Goal: Communication & Community: Share content

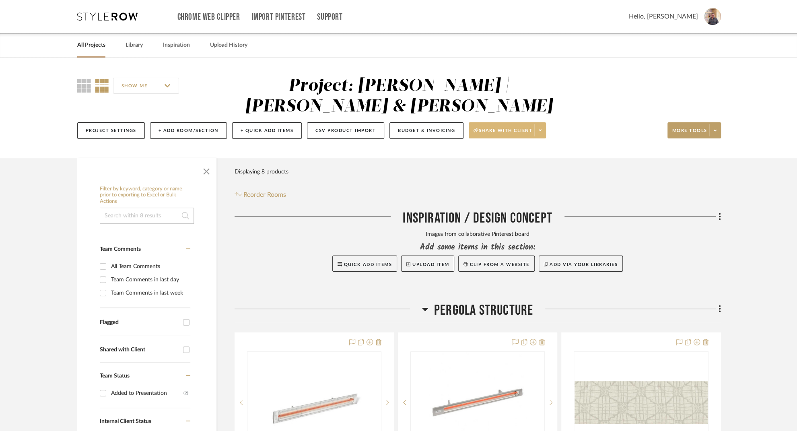
click at [541, 128] on icon at bounding box center [540, 130] width 3 height 4
click at [603, 164] on div at bounding box center [398, 215] width 797 height 431
click at [488, 122] on button "Share with client" at bounding box center [507, 130] width 77 height 16
click at [496, 173] on span "View Dashboard Settings" at bounding box center [509, 171] width 69 height 7
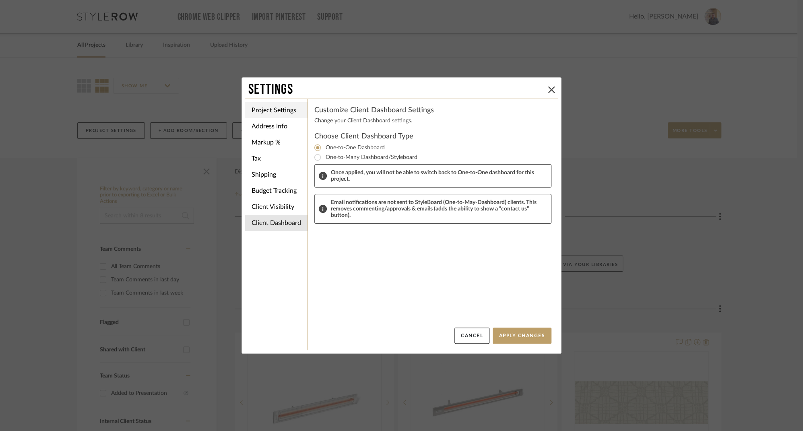
click at [269, 108] on li "Project Settings" at bounding box center [276, 110] width 62 height 16
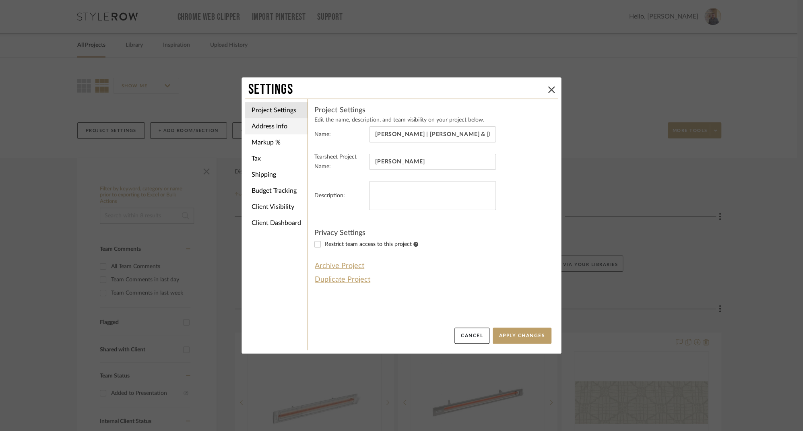
click at [265, 124] on li "Address Info" at bounding box center [276, 126] width 62 height 16
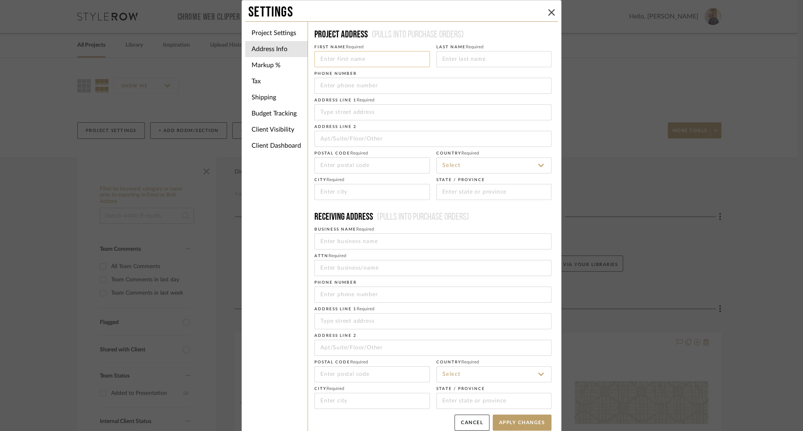
click at [345, 58] on input at bounding box center [372, 59] width 116 height 16
type input "[PERSON_NAME]"
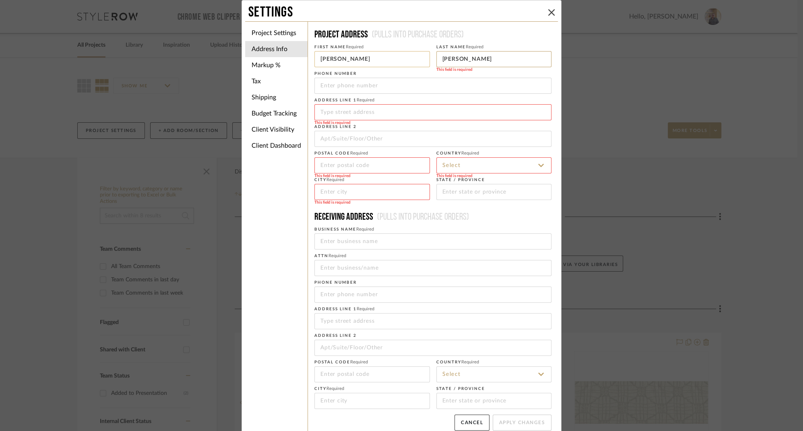
type input "[PERSON_NAME]"
click at [349, 83] on input "tel" at bounding box center [432, 86] width 237 height 16
click at [330, 87] on input "tel" at bounding box center [432, 86] width 237 height 16
paste input "7"
click at [330, 87] on input "tel" at bounding box center [432, 86] width 237 height 16
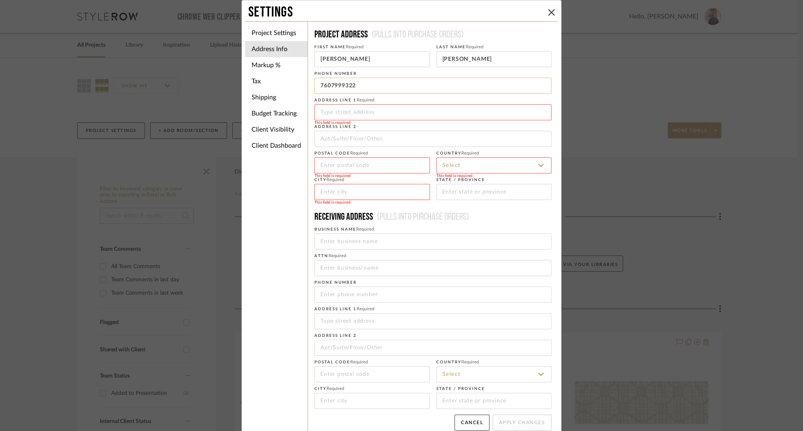
click at [327, 87] on input "7607999322" at bounding box center [432, 86] width 237 height 16
click at [343, 86] on input "760-7999322" at bounding box center [432, 86] width 237 height 16
type input "[PHONE_NUMBER]"
click at [408, 108] on input at bounding box center [432, 112] width 237 height 16
type input "[STREET_ADDRESS][PERSON_NAME]"
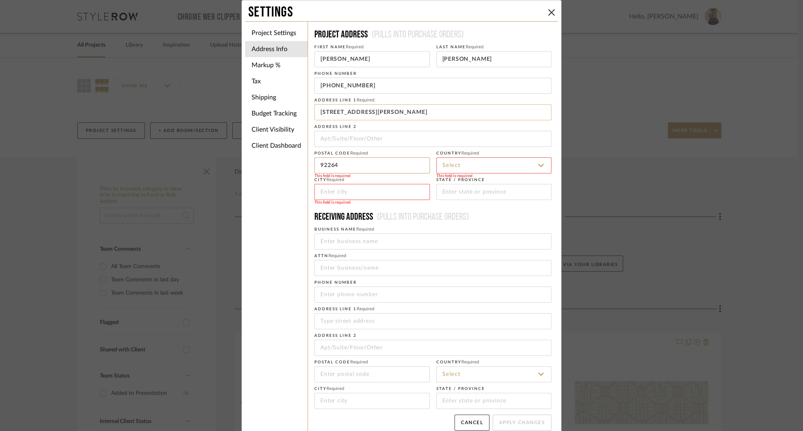
type input "92264"
click at [539, 166] on icon at bounding box center [541, 165] width 6 height 3
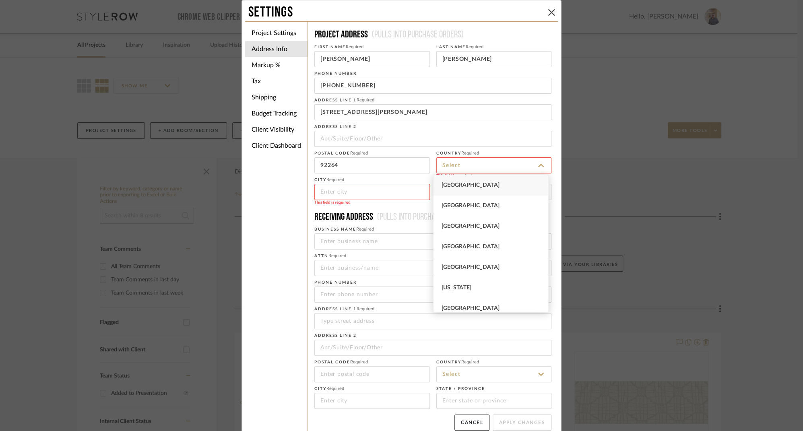
click at [472, 182] on span "[GEOGRAPHIC_DATA]" at bounding box center [471, 185] width 58 height 6
type input "[GEOGRAPHIC_DATA]"
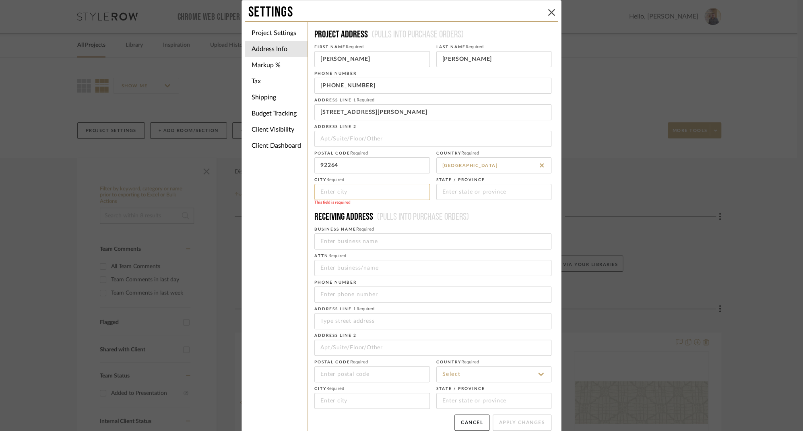
click at [341, 195] on input at bounding box center [372, 192] width 116 height 16
type input "[GEOGRAPHIC_DATA]"
type input "X"
type input "CA"
click at [543, 192] on input "CA" at bounding box center [494, 192] width 116 height 16
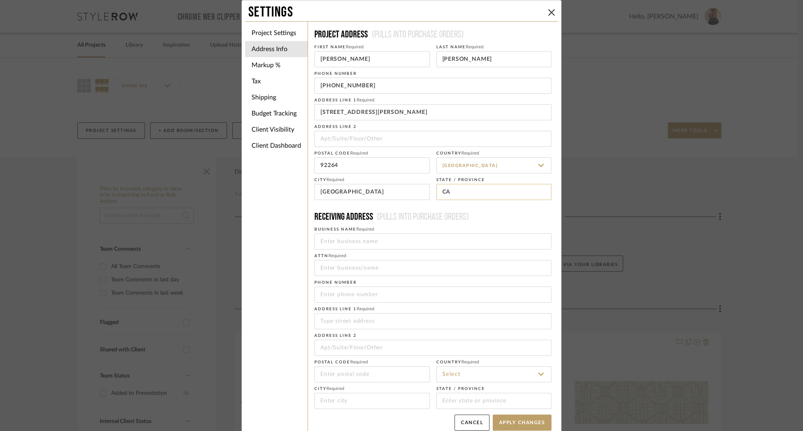
click at [542, 192] on input "CA" at bounding box center [494, 192] width 116 height 16
click at [511, 215] on h4 "Receiving address (Pulls into purchase orders)" at bounding box center [432, 217] width 237 height 13
click at [260, 63] on li "Markup %" at bounding box center [276, 65] width 62 height 16
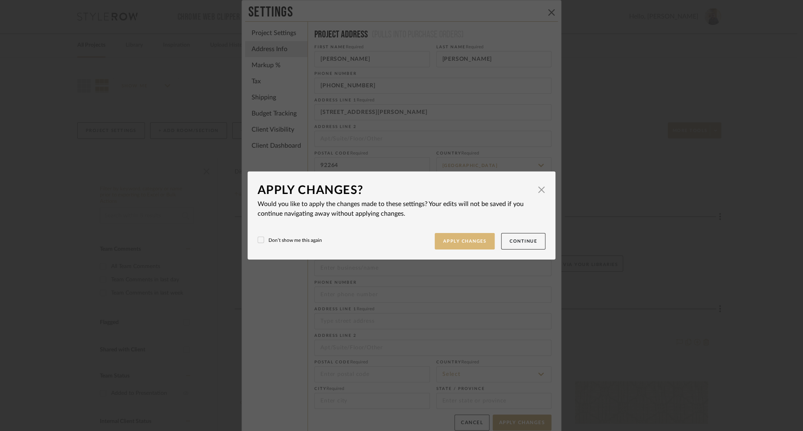
click at [450, 238] on button "Apply Changes" at bounding box center [465, 241] width 60 height 17
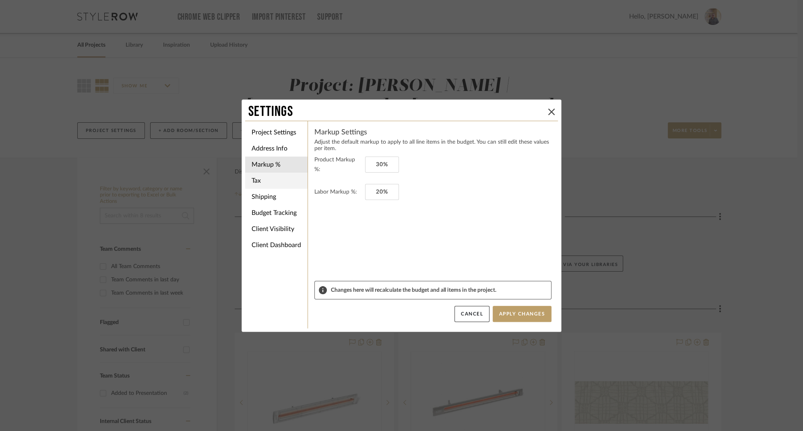
click at [256, 179] on li "Tax" at bounding box center [276, 181] width 62 height 16
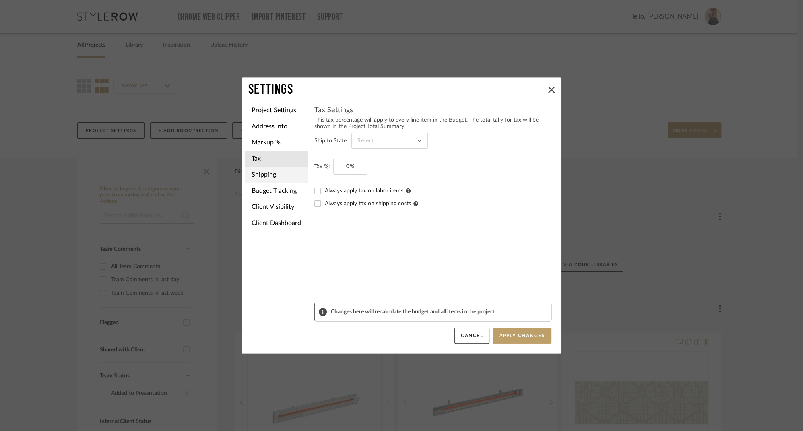
click at [263, 177] on li "Shipping" at bounding box center [276, 175] width 62 height 16
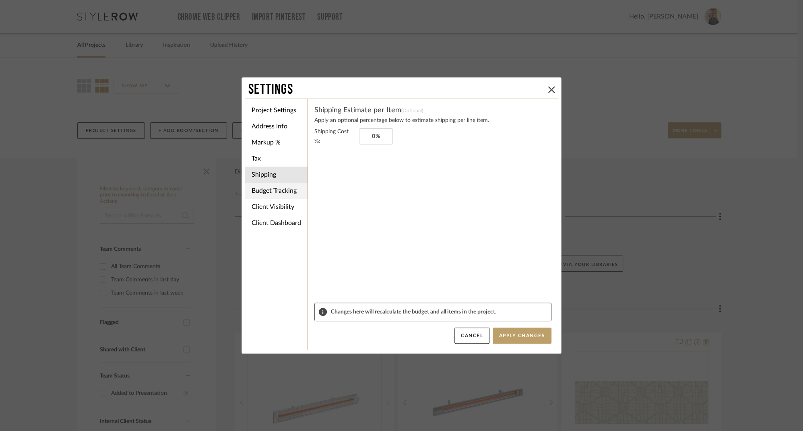
click at [266, 190] on li "Budget Tracking" at bounding box center [276, 191] width 62 height 16
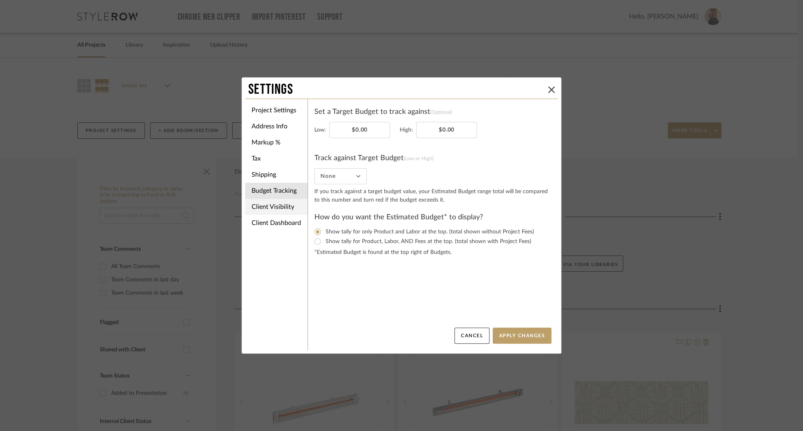
click at [264, 205] on li "Client Visibility" at bounding box center [276, 207] width 62 height 16
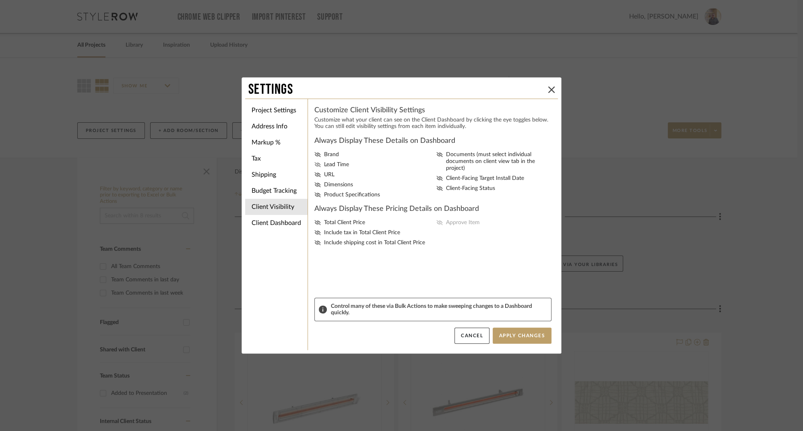
click at [314, 165] on icon at bounding box center [317, 164] width 6 height 5
click at [0, 0] on input "Lead Time" at bounding box center [0, 0] width 0 height 0
click at [314, 187] on icon at bounding box center [317, 184] width 6 height 5
click at [0, 0] on input "Dimensions" at bounding box center [0, 0] width 0 height 0
click at [316, 197] on icon at bounding box center [317, 194] width 6 height 5
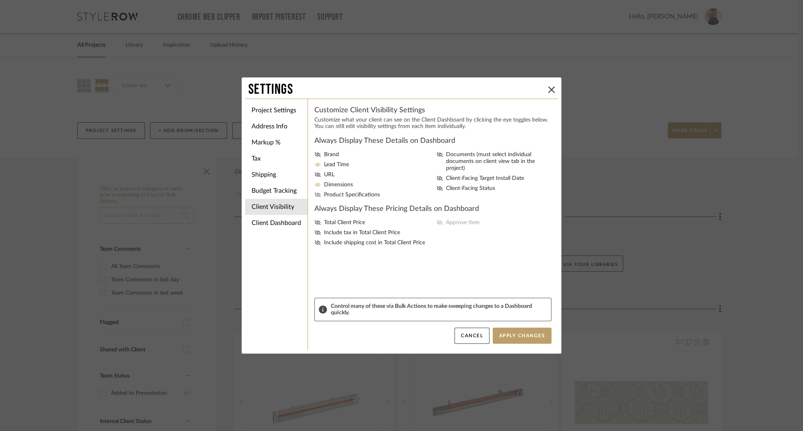
click at [0, 0] on input "Product Specifications" at bounding box center [0, 0] width 0 height 0
click at [437, 176] on icon at bounding box center [439, 178] width 6 height 5
click at [0, 0] on input "Client-Facing Target Install Date" at bounding box center [0, 0] width 0 height 0
click at [437, 186] on icon at bounding box center [439, 188] width 6 height 5
click at [0, 0] on input "Client-Facing Status" at bounding box center [0, 0] width 0 height 0
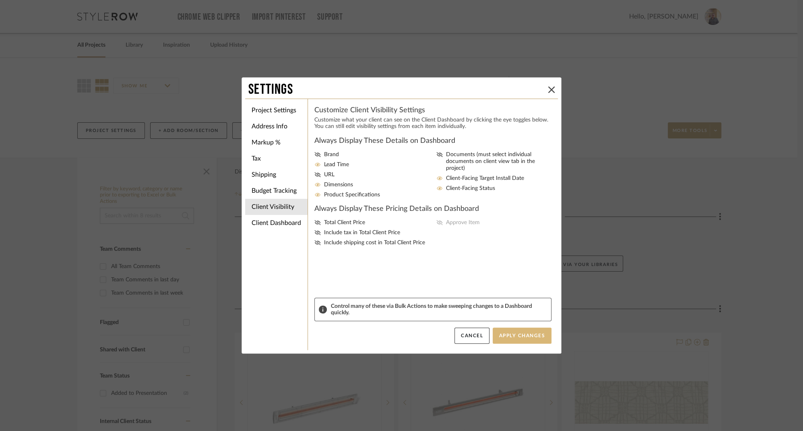
click at [511, 335] on button "Apply Changes" at bounding box center [522, 336] width 59 height 16
click at [279, 223] on li "Client Dashboard" at bounding box center [276, 223] width 62 height 16
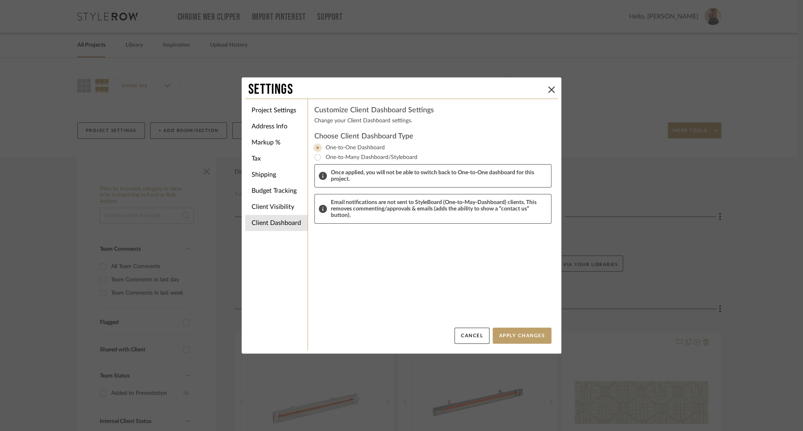
click at [316, 147] on input "One-to-One Dashboard" at bounding box center [318, 148] width 10 height 10
click at [316, 155] on input "One-to-Many Dashboard/Styleboard" at bounding box center [318, 158] width 10 height 10
radio input "true"
click at [315, 147] on input "One-to-One Dashboard" at bounding box center [318, 148] width 10 height 10
radio input "true"
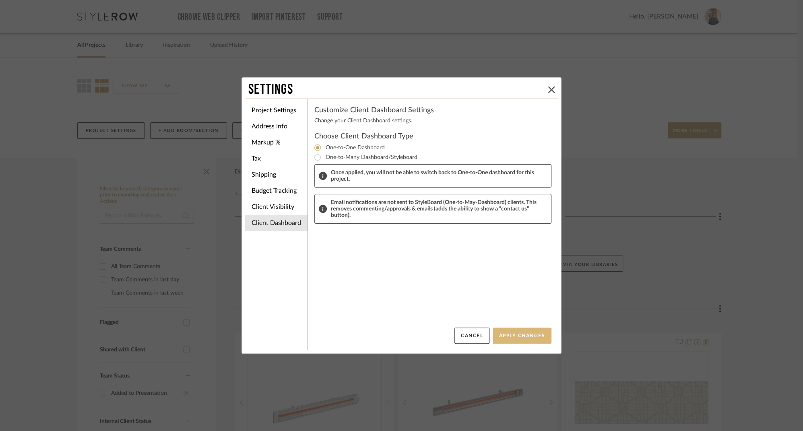
click at [516, 332] on button "Apply Changes" at bounding box center [522, 336] width 59 height 16
click at [519, 336] on button "Apply Changes" at bounding box center [522, 336] width 59 height 16
click at [256, 107] on li "Project Settings" at bounding box center [276, 110] width 62 height 16
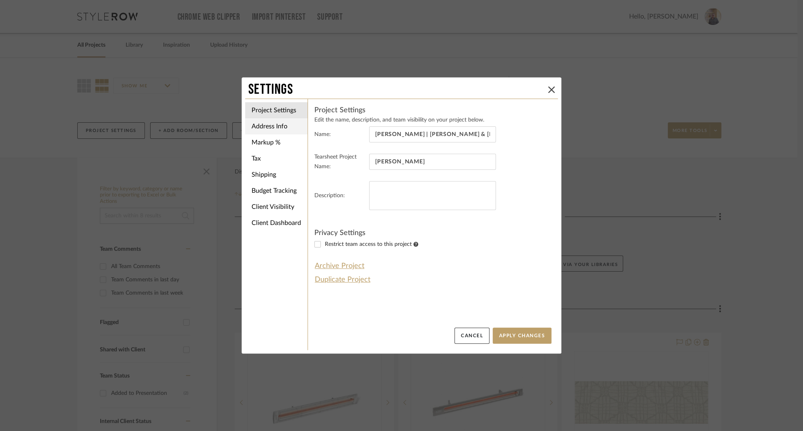
click at [271, 126] on li "Address Info" at bounding box center [276, 126] width 62 height 16
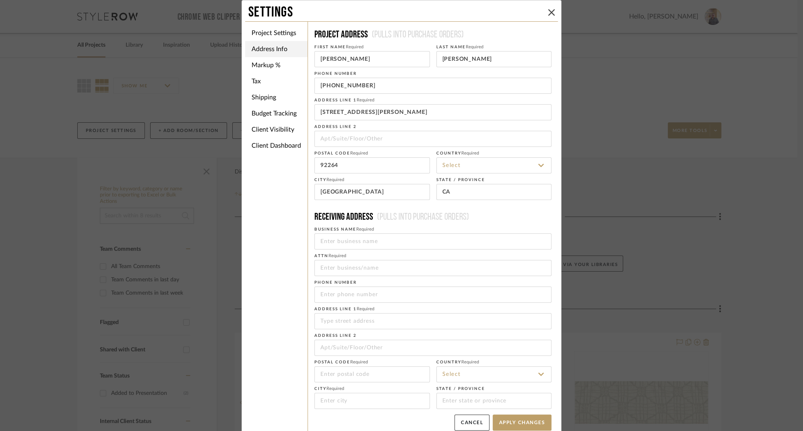
type input "[GEOGRAPHIC_DATA]"
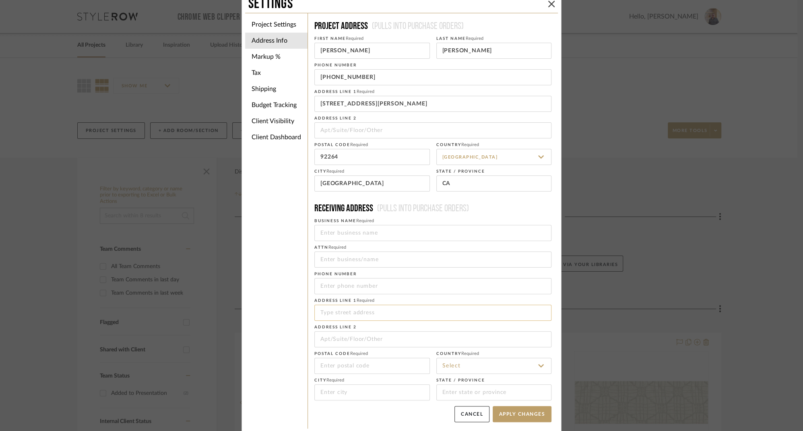
scroll to position [9, 0]
click at [550, 4] on icon at bounding box center [551, 3] width 6 height 6
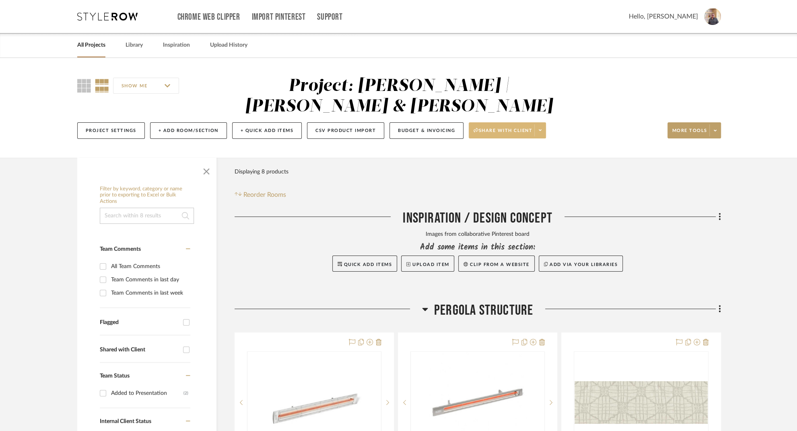
click at [485, 128] on span "Share with client" at bounding box center [503, 134] width 59 height 12
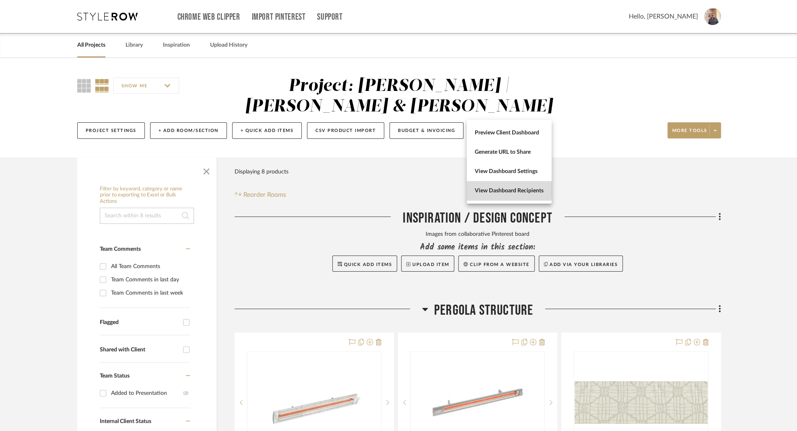
click at [494, 190] on span "View Dashboard Recipients" at bounding box center [509, 191] width 69 height 7
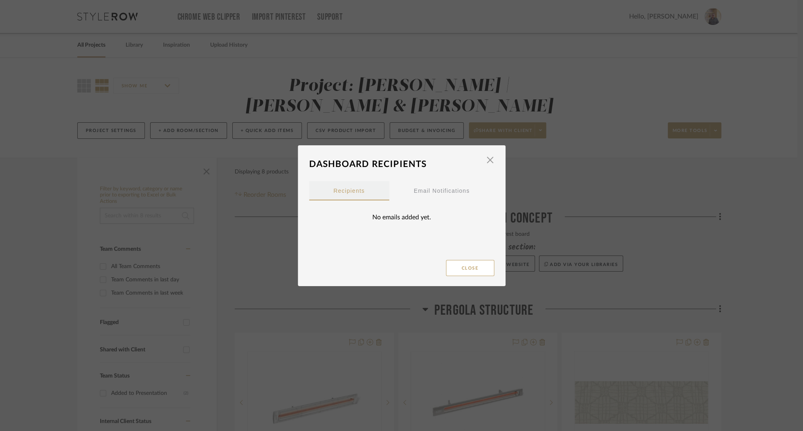
click at [350, 192] on span "Recipients" at bounding box center [348, 191] width 31 height 6
click at [387, 217] on div "No emails added yet." at bounding box center [401, 217] width 185 height 34
click at [452, 192] on div "Email Notifications" at bounding box center [442, 191] width 56 height 20
click at [338, 191] on span "Recipients" at bounding box center [348, 191] width 31 height 6
click at [485, 159] on span "button" at bounding box center [490, 160] width 16 height 16
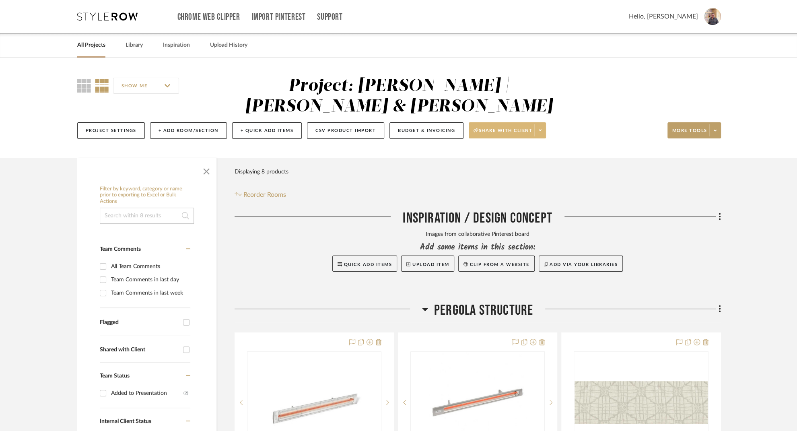
click at [490, 122] on button "Share with client" at bounding box center [507, 130] width 77 height 16
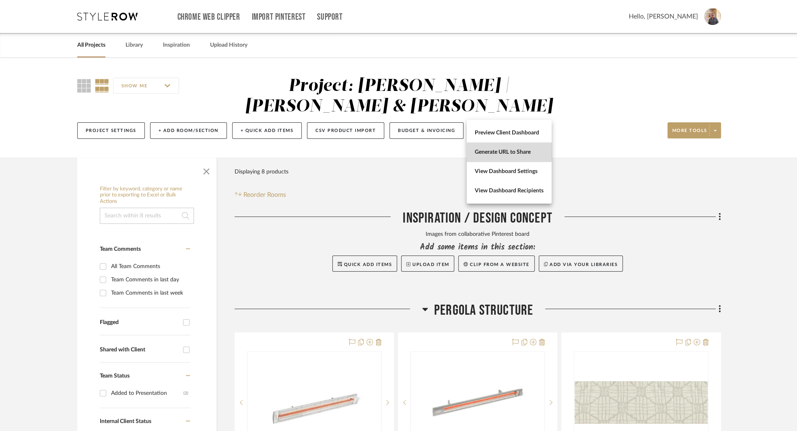
click at [496, 149] on span "Generate URL to Share" at bounding box center [509, 152] width 69 height 7
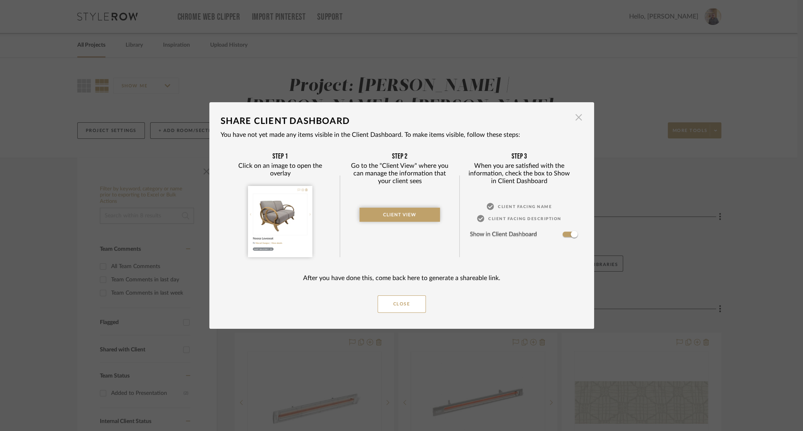
click at [573, 116] on span "button" at bounding box center [579, 117] width 16 height 16
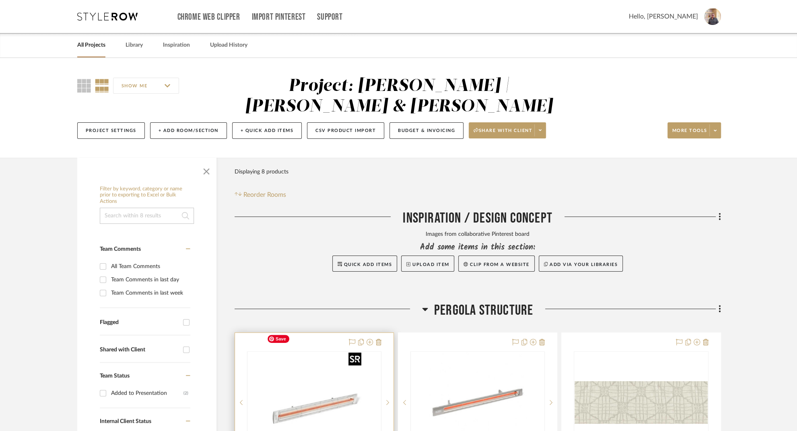
click at [312, 369] on img "0" at bounding box center [314, 402] width 101 height 101
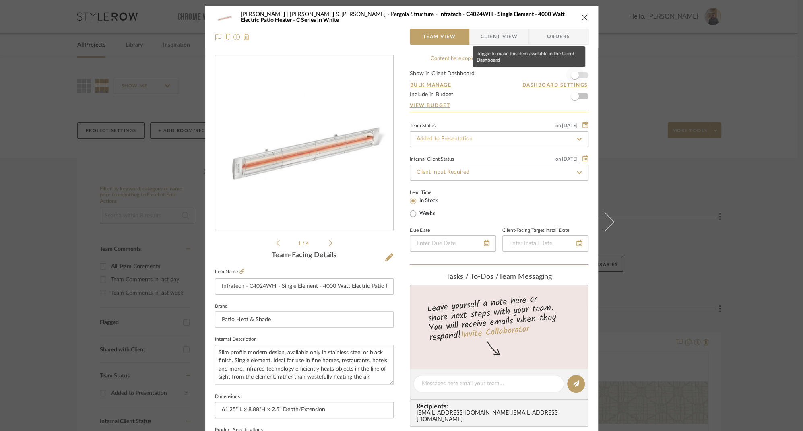
click at [573, 75] on span "button" at bounding box center [575, 75] width 8 height 8
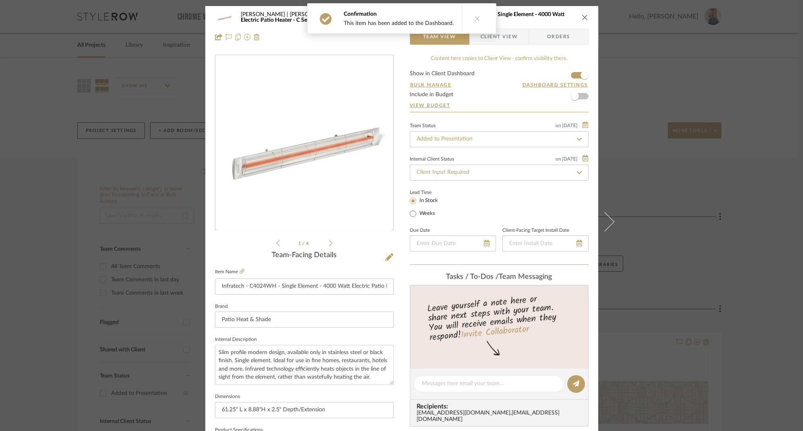
click at [582, 17] on icon "close" at bounding box center [585, 17] width 6 height 6
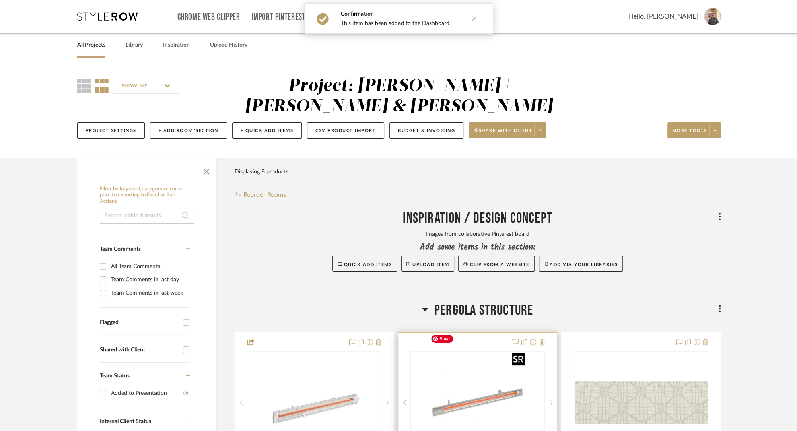
click at [482, 387] on img "0" at bounding box center [478, 402] width 101 height 101
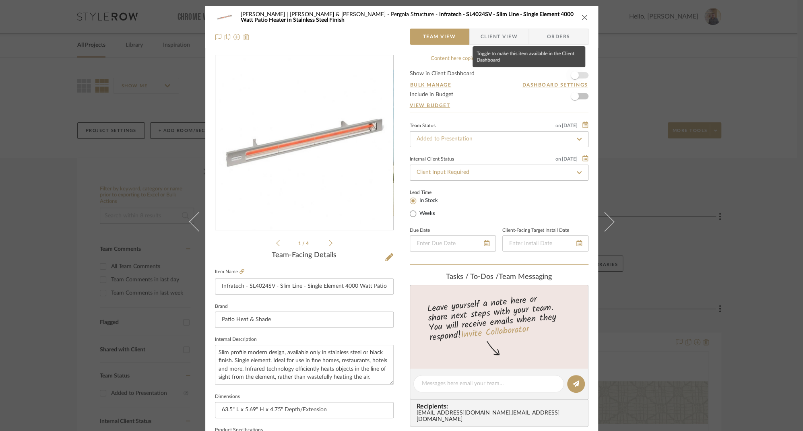
click at [574, 76] on span "button" at bounding box center [575, 75] width 8 height 8
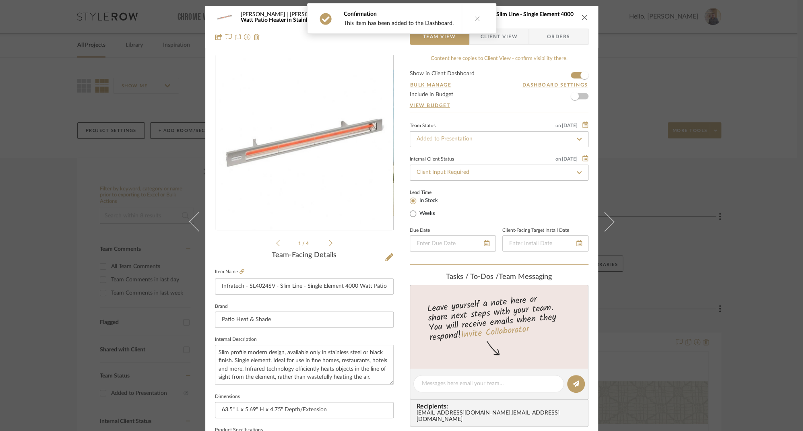
click at [582, 17] on icon "close" at bounding box center [585, 17] width 6 height 6
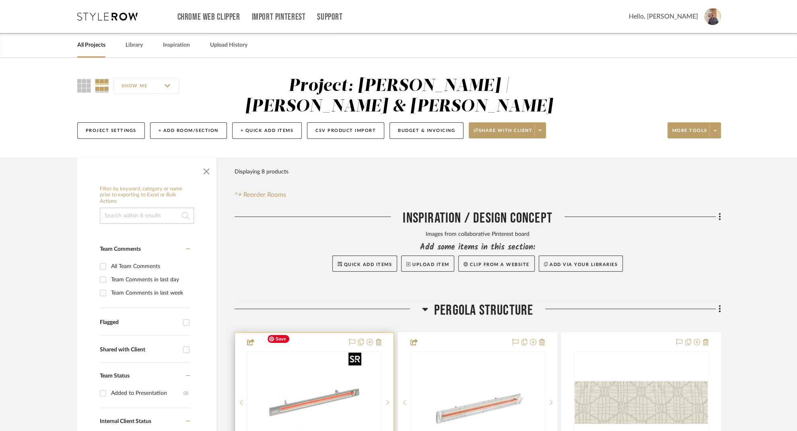
click at [302, 380] on img "0" at bounding box center [314, 402] width 101 height 101
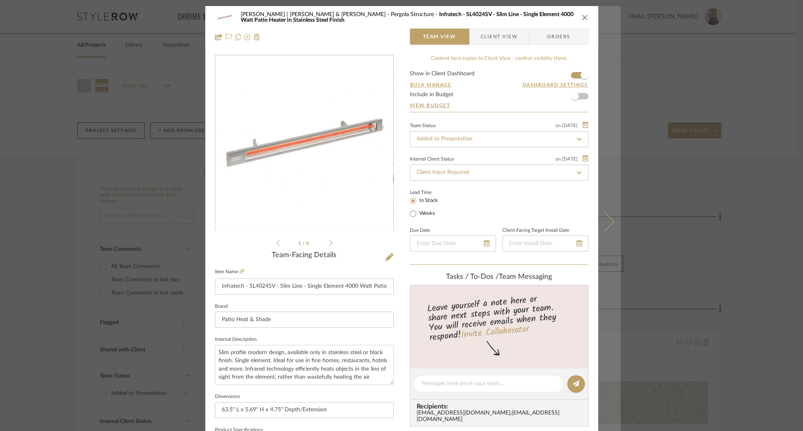
click at [609, 220] on icon at bounding box center [604, 221] width 19 height 19
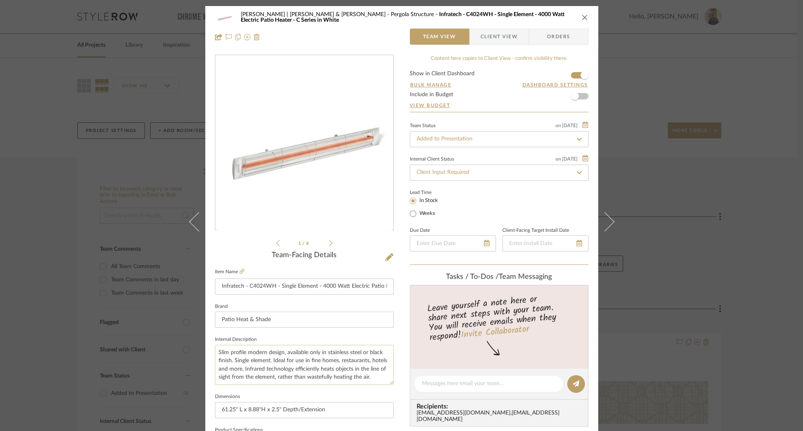
click at [215, 352] on textarea "Slim profile modern design, available only in stainless steel or black finish. …" at bounding box center [304, 365] width 179 height 40
drag, startPoint x: 215, startPoint y: 352, endPoint x: 266, endPoint y: 353, distance: 51.9
click at [266, 353] on textarea "Slim profile modern design, available only in stainless steel or black finish. …" at bounding box center [304, 365] width 179 height 40
click at [286, 353] on textarea "Contemporary design, available only in stainless steel or black finish. Single …" at bounding box center [304, 365] width 179 height 40
click at [293, 351] on textarea "Contemporary design, available only in stainless steel or black finish. Single …" at bounding box center [304, 365] width 179 height 40
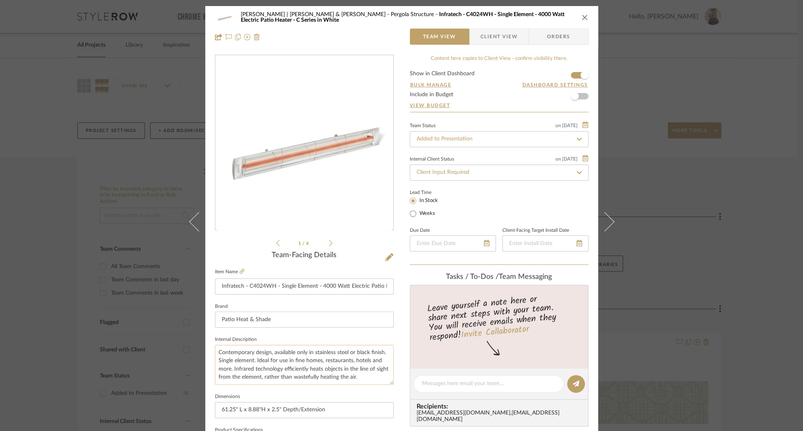
drag, startPoint x: 293, startPoint y: 351, endPoint x: 374, endPoint y: 354, distance: 80.1
click at [374, 354] on textarea "Contemporary design, available only in stainless steel or black finish. Single …" at bounding box center [304, 365] width 179 height 40
click at [375, 351] on textarea "Contemporary design, available in white or a variety of finishes. Single elemen…" at bounding box center [304, 365] width 179 height 40
click at [316, 352] on textarea "Contemporary design, available in white or a variety of finishes. Single elemen…" at bounding box center [304, 365] width 179 height 40
click at [375, 353] on textarea "Contemporary design, available in white or a variety of finishes. Single elemen…" at bounding box center [304, 365] width 179 height 40
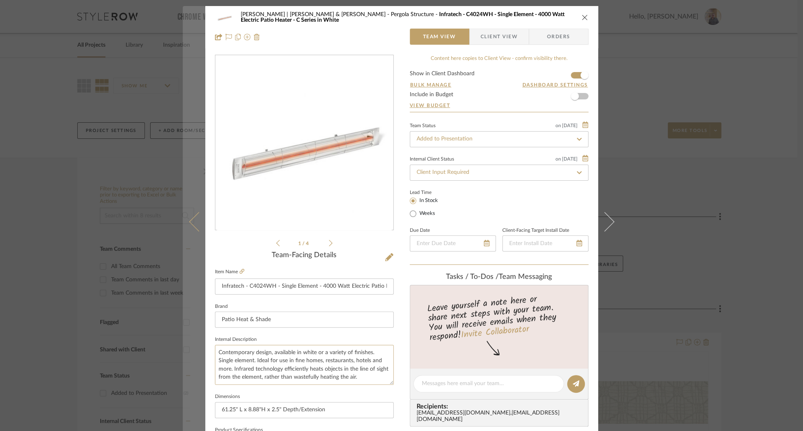
type textarea "Contemporary design, available in white or a variety of finishes. Single elemen…"
click at [187, 219] on button at bounding box center [194, 221] width 23 height 431
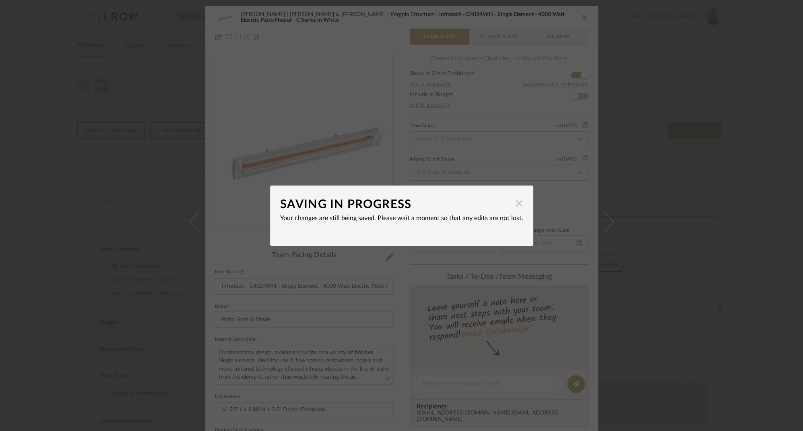
click at [515, 206] on span "button" at bounding box center [519, 204] width 16 height 16
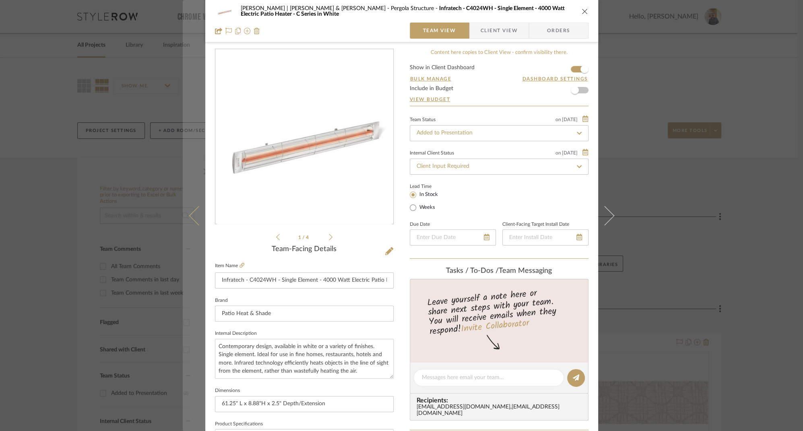
click at [190, 213] on icon at bounding box center [198, 215] width 19 height 19
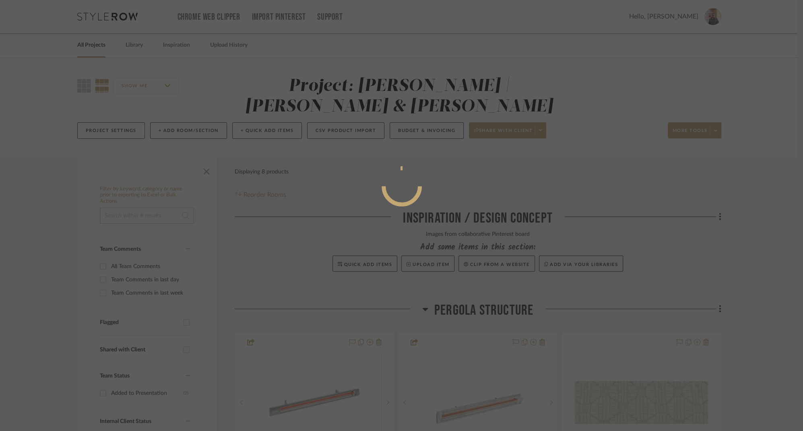
scroll to position [0, 0]
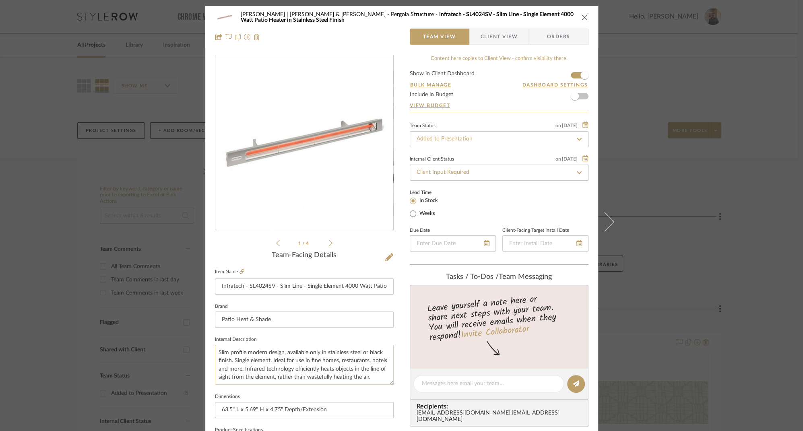
click at [242, 353] on textarea "Slim profile modern design, available only in stainless steel or black finish. …" at bounding box center [304, 365] width 179 height 40
click at [267, 353] on textarea "Slim profile, modern design, available only in stainless steel or black finish.…" at bounding box center [304, 365] width 179 height 40
click at [296, 353] on textarea "Slim profile, modern streamlined squared design, available only in stainless st…" at bounding box center [304, 365] width 179 height 40
click at [249, 361] on textarea "Slim profile, modern streamlined low profile, squared design, available only in…" at bounding box center [304, 365] width 179 height 40
type textarea "Slim profile, modern streamlined low profile, squared design, available only in…"
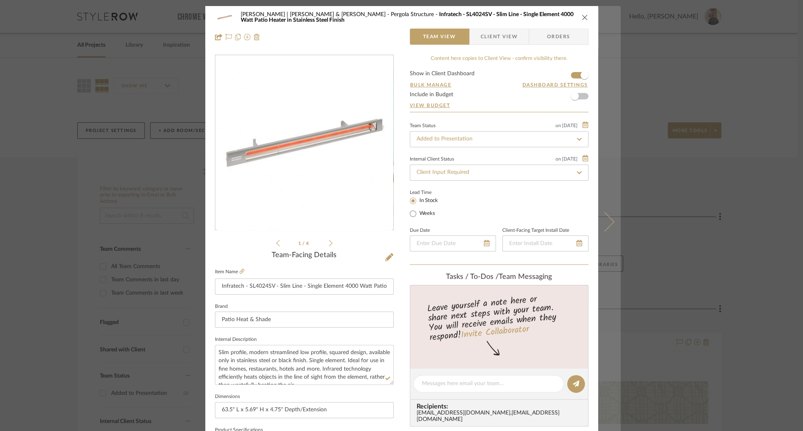
click at [607, 222] on icon at bounding box center [604, 221] width 19 height 19
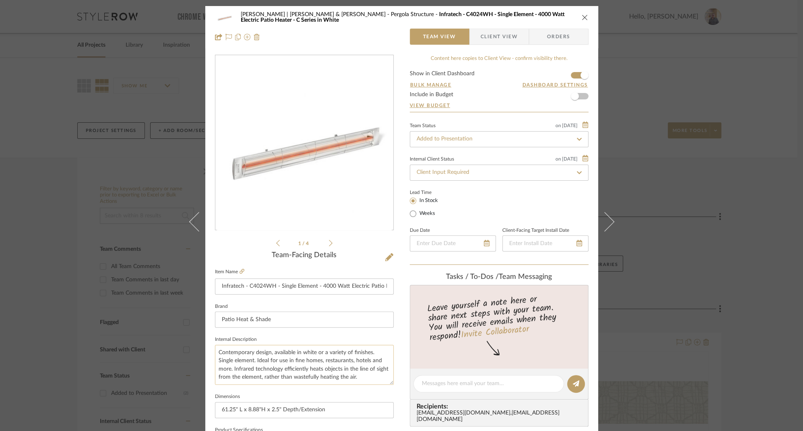
click at [272, 352] on textarea "Contemporary design, available in white or a variety of finishes. Single elemen…" at bounding box center [304, 365] width 179 height 40
click at [275, 351] on textarea "Contemporary design, larger profile with a curved available in white or a varie…" at bounding box center [304, 365] width 179 height 40
click at [339, 354] on textarea "Contemporary design, larger profile with a curved available in white or a varie…" at bounding box center [304, 365] width 179 height 40
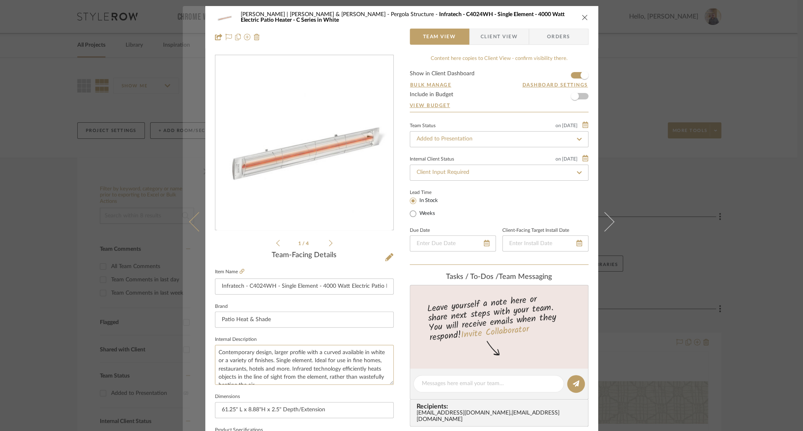
type textarea "Contemporary design, larger profile with a curved available in white or a varie…"
click at [188, 218] on button at bounding box center [194, 221] width 23 height 431
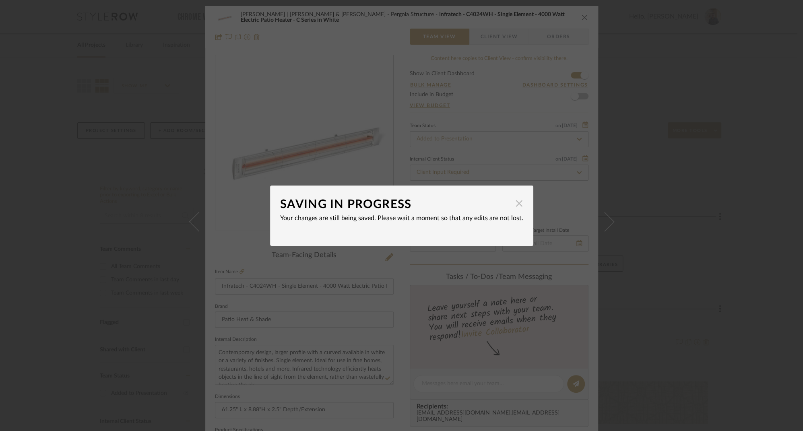
click at [517, 205] on span "button" at bounding box center [519, 204] width 16 height 16
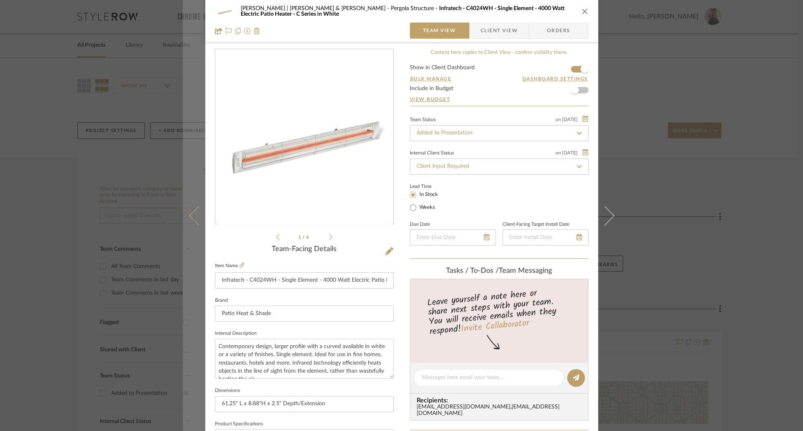
click at [191, 215] on icon at bounding box center [198, 215] width 19 height 19
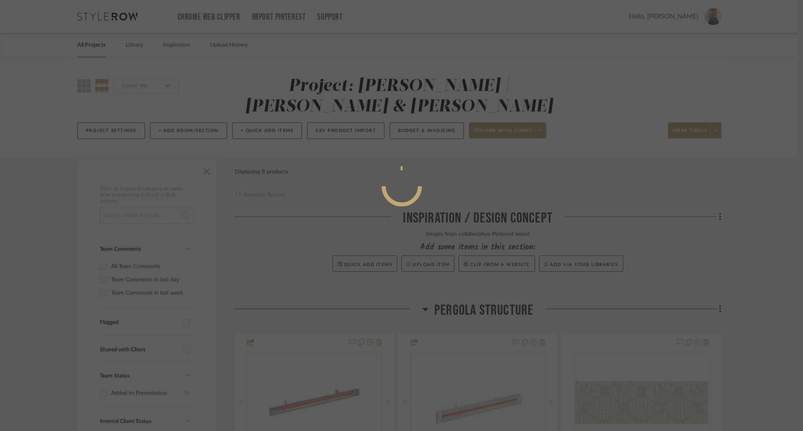
scroll to position [0, 0]
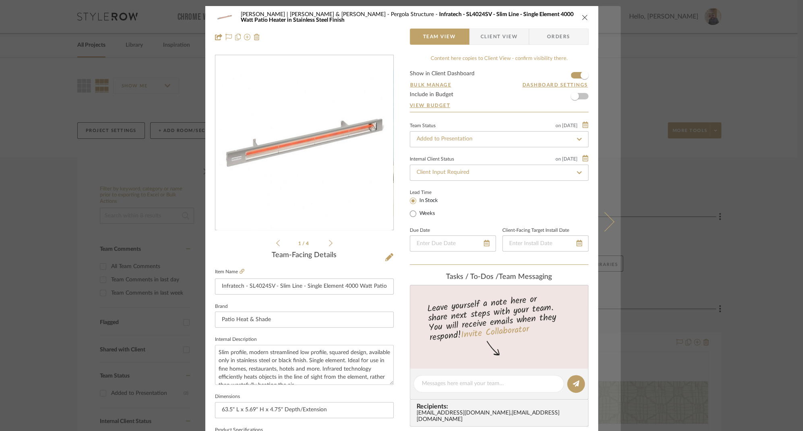
click at [607, 221] on icon at bounding box center [604, 221] width 19 height 19
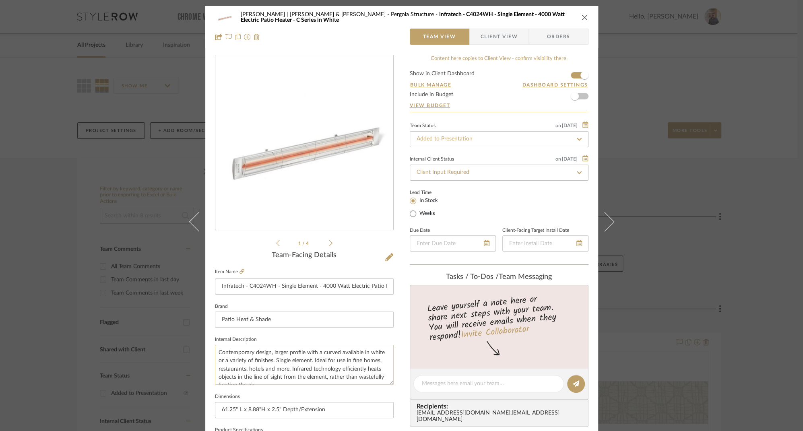
click at [339, 353] on textarea "Contemporary design, larger profile with a curved available in white or a varie…" at bounding box center [304, 365] width 179 height 40
click at [258, 377] on textarea "Contemporary design, larger profile with a curved edge and protruding wire safe…" at bounding box center [304, 365] width 179 height 40
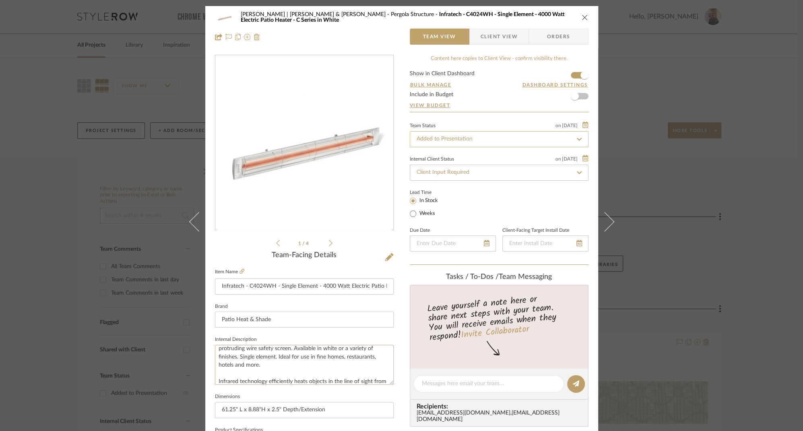
type textarea "Contemporary design, larger profile with a curved edge and protruding wire safe…"
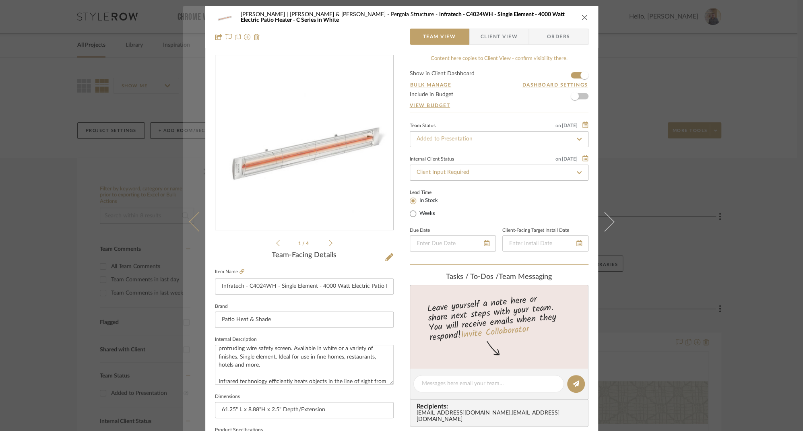
click at [189, 219] on icon at bounding box center [198, 221] width 19 height 19
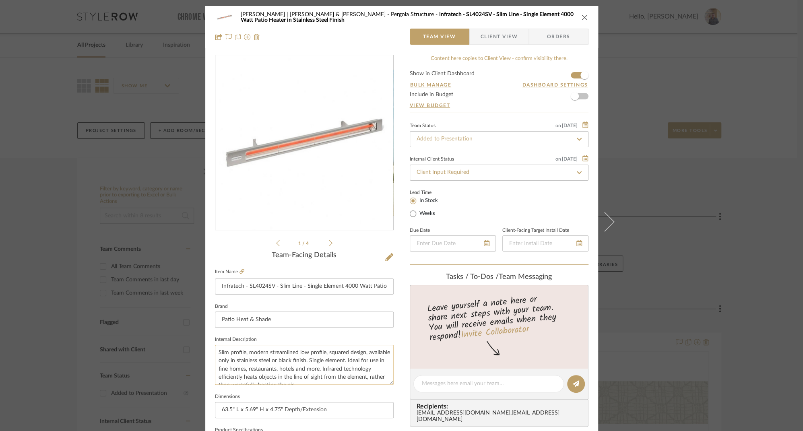
click at [342, 369] on textarea "Slim profile, modern streamlined low profile, squared design, available only in…" at bounding box center [304, 365] width 179 height 40
click at [278, 349] on textarea "Slim profile, modern streamlined low profile, squared design, available only in…" at bounding box center [304, 365] width 179 height 40
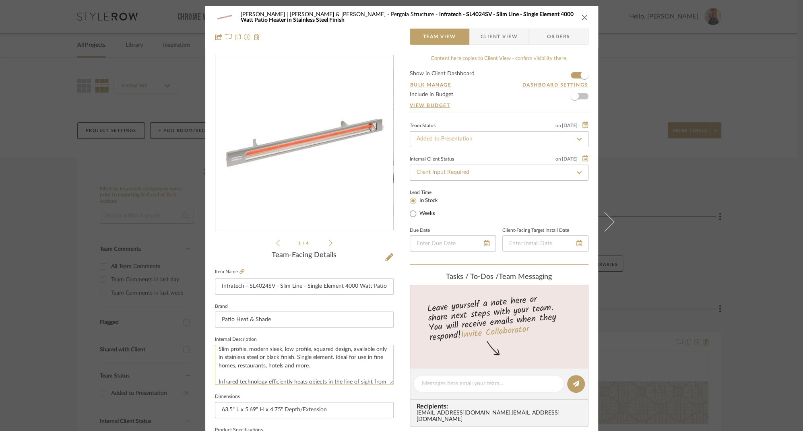
type textarea "Slim profile, modern sleek, low profile, squared design, available only in stai…"
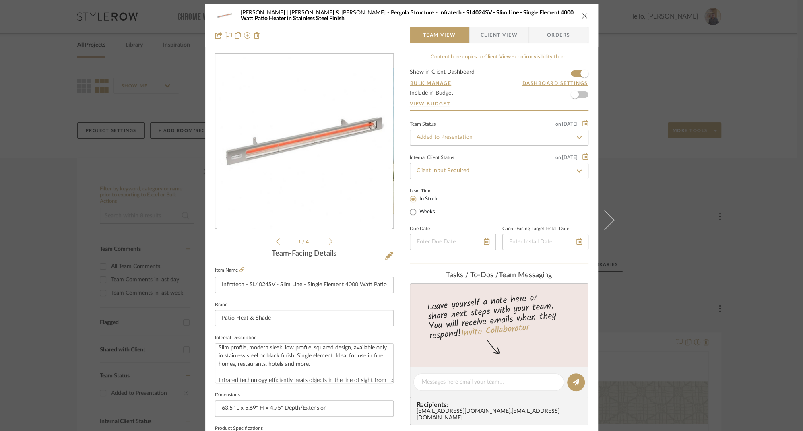
scroll to position [0, 0]
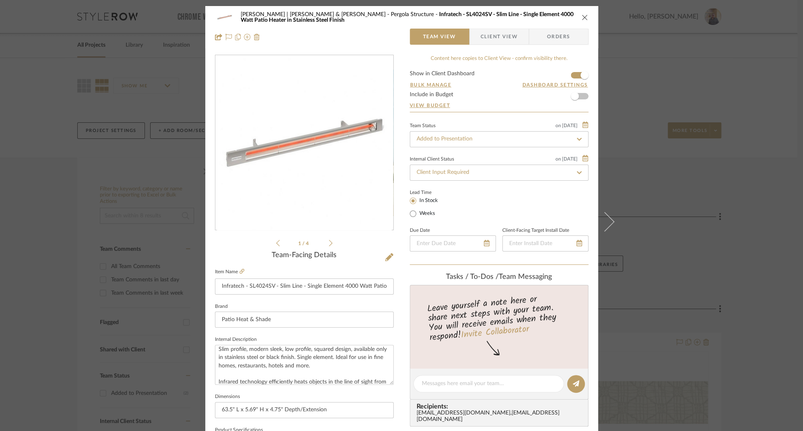
click at [582, 17] on icon "close" at bounding box center [585, 17] width 6 height 6
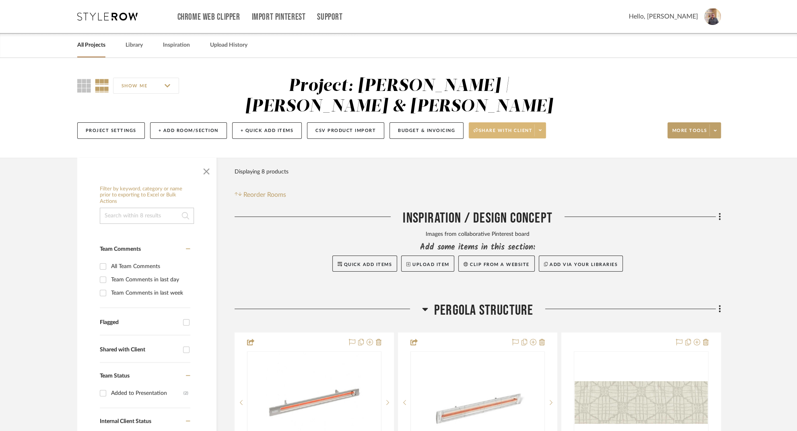
click at [498, 122] on button "Share with client" at bounding box center [507, 130] width 77 height 16
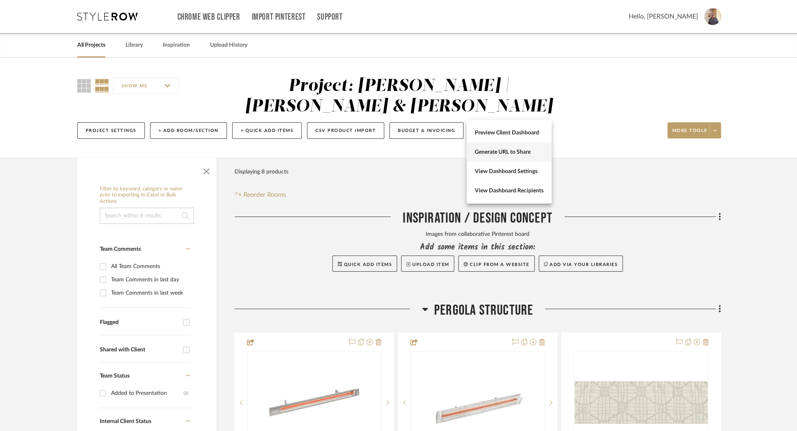
click at [506, 153] on span "Generate URL to Share" at bounding box center [509, 152] width 69 height 7
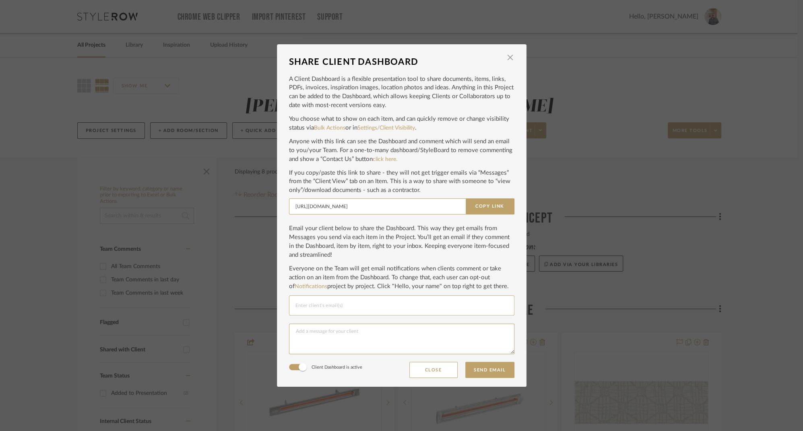
click at [332, 306] on input "Email selection" at bounding box center [401, 306] width 213 height 10
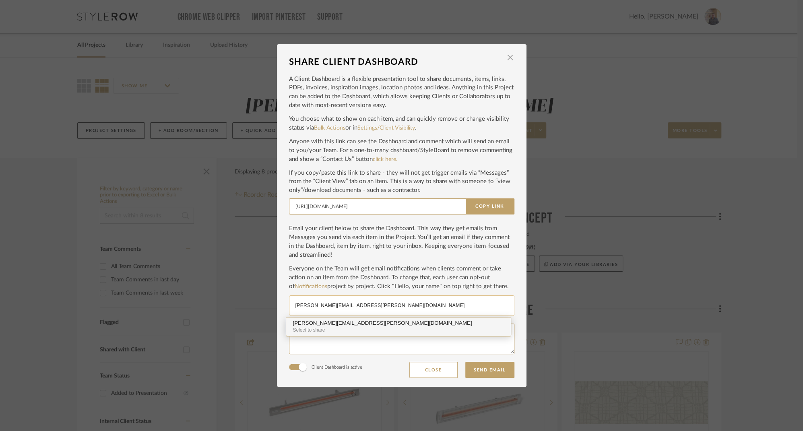
type input "[PERSON_NAME][EMAIL_ADDRESS][PERSON_NAME][DOMAIN_NAME]"
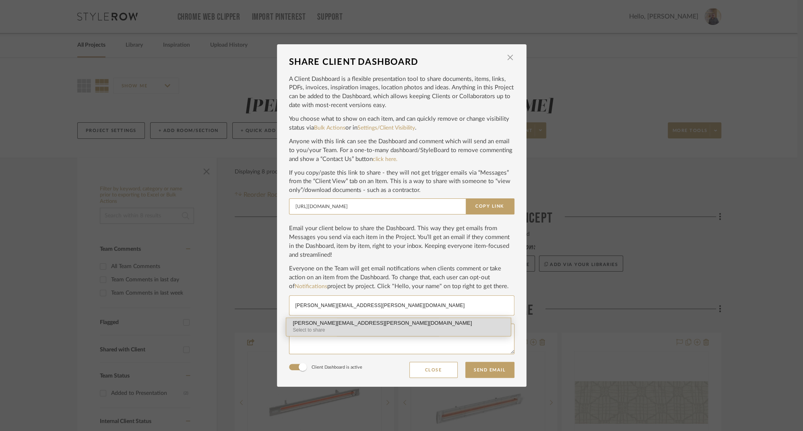
click at [322, 323] on div "[PERSON_NAME][EMAIL_ADDRESS][PERSON_NAME][DOMAIN_NAME]" at bounding box center [399, 323] width 212 height 6
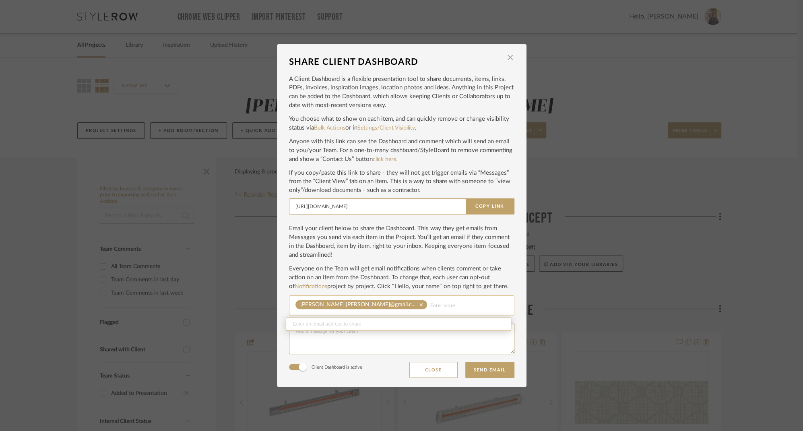
paste input "[EMAIL_ADDRESS][DOMAIN_NAME]"
type input "[EMAIL_ADDRESS][DOMAIN_NAME]"
click at [320, 322] on div "[EMAIL_ADDRESS][DOMAIN_NAME]" at bounding box center [399, 323] width 212 height 6
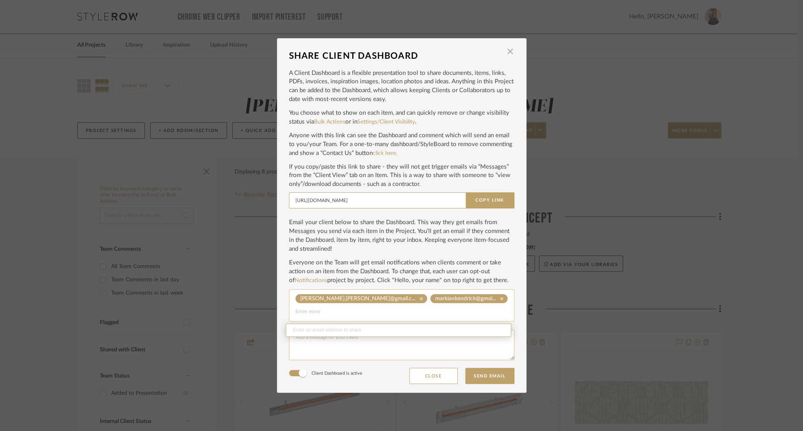
click at [320, 344] on textarea at bounding box center [401, 345] width 225 height 31
paste textarea "Clientname, We will use a tool called StyleRow to simplify managing the project…"
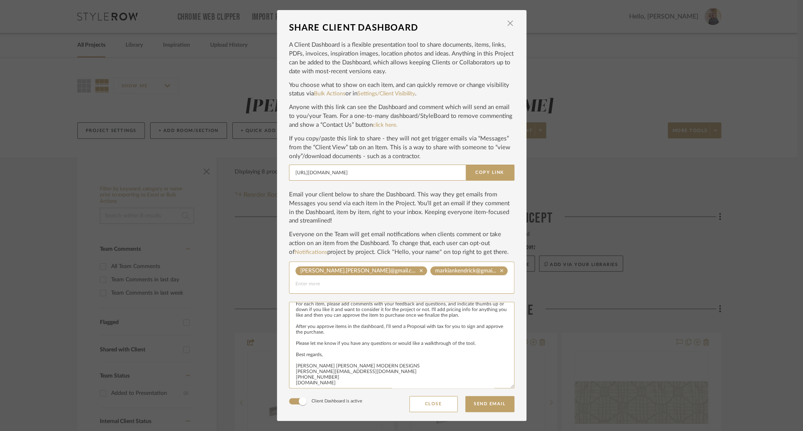
drag, startPoint x: 508, startPoint y: 359, endPoint x: 503, endPoint y: 414, distance: 55.8
click at [503, 414] on dialog-content "SHARE CLIENT DASHBOARD × A Client Dashboard is a flexible presentation tool to …" at bounding box center [402, 215] width 250 height 411
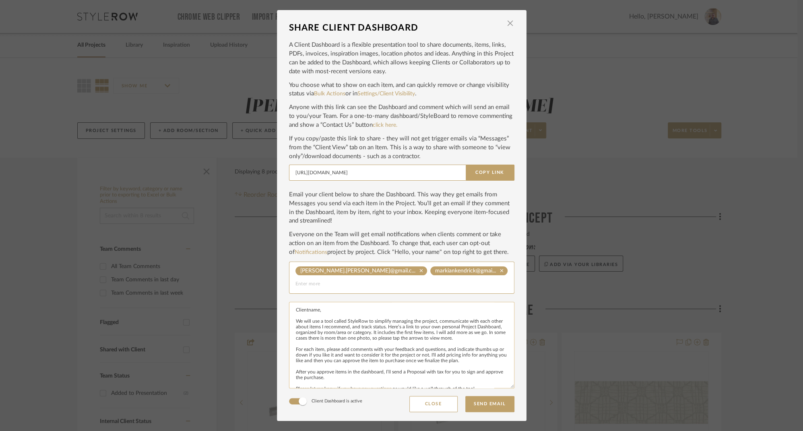
scroll to position [0, 0]
click at [297, 310] on textarea "Clientname, We will use a tool called StyleRow to simplify managing the project…" at bounding box center [401, 345] width 225 height 87
click at [292, 325] on textarea "[PERSON_NAME] and [PERSON_NAME], We will use a tool called StyleRow to simplify…" at bounding box center [401, 345] width 225 height 87
click at [419, 324] on textarea "[PERSON_NAME] and [PERSON_NAME], We will use a tool called StyleRow to simplify…" at bounding box center [401, 345] width 225 height 87
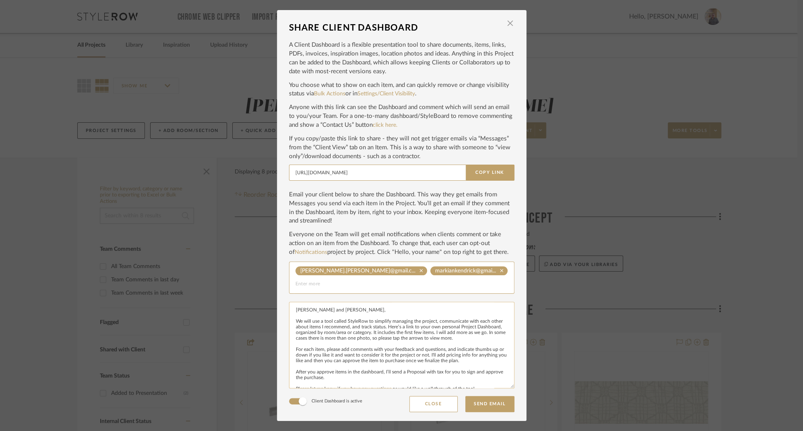
click at [433, 324] on textarea "[PERSON_NAME] and [PERSON_NAME], We will use a tool called StyleRow to simplify…" at bounding box center [401, 345] width 225 height 87
click at [291, 320] on textarea "[PERSON_NAME] and [PERSON_NAME], We will use a tool called StyleRow to simplify…" at bounding box center [401, 345] width 225 height 87
drag, startPoint x: 346, startPoint y: 327, endPoint x: 381, endPoint y: 328, distance: 35.0
click at [381, 328] on textarea "[PERSON_NAME] and [PERSON_NAME], We will use a tool called StyleRow to simplify…" at bounding box center [401, 345] width 225 height 87
click at [310, 324] on textarea "[PERSON_NAME] and [PERSON_NAME], We will use a tool called StyleRow to simplify…" at bounding box center [401, 345] width 225 height 87
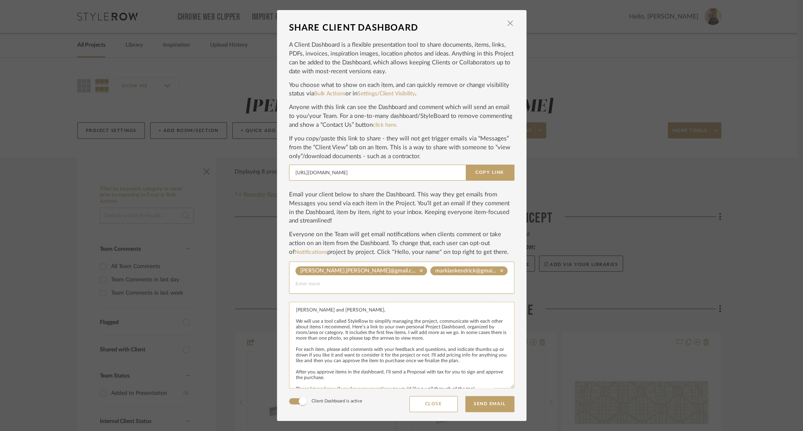
click at [293, 324] on textarea "[PERSON_NAME] and [PERSON_NAME], We will use a tool called StyleRow to simplify…" at bounding box center [401, 345] width 225 height 87
click at [342, 331] on textarea "[PERSON_NAME] and [PERSON_NAME], As mentioned, we will use a tool called StyleR…" at bounding box center [401, 345] width 225 height 87
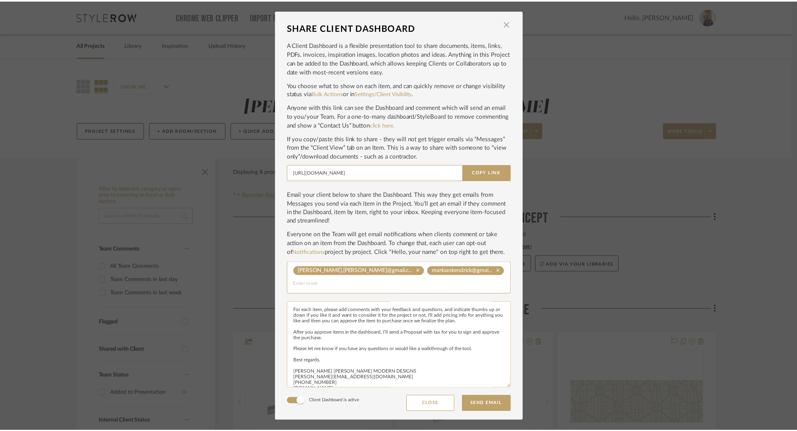
scroll to position [63, 0]
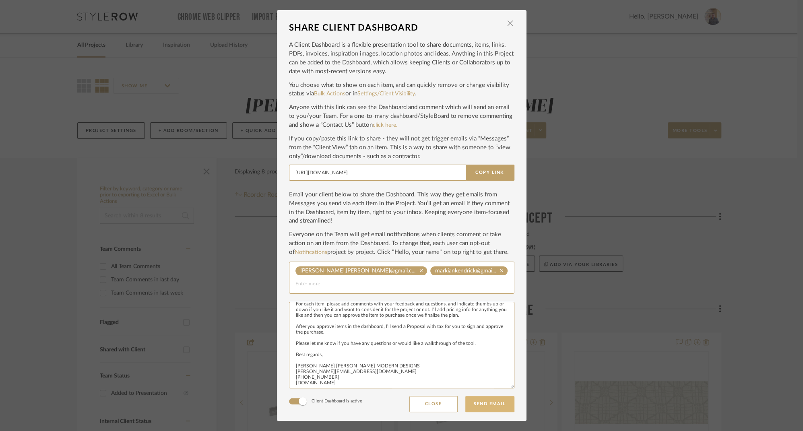
type textarea "[PERSON_NAME] and [PERSON_NAME], As mentioned, we will use a tool called StyleR…"
click at [488, 403] on button "Send Email" at bounding box center [489, 404] width 49 height 16
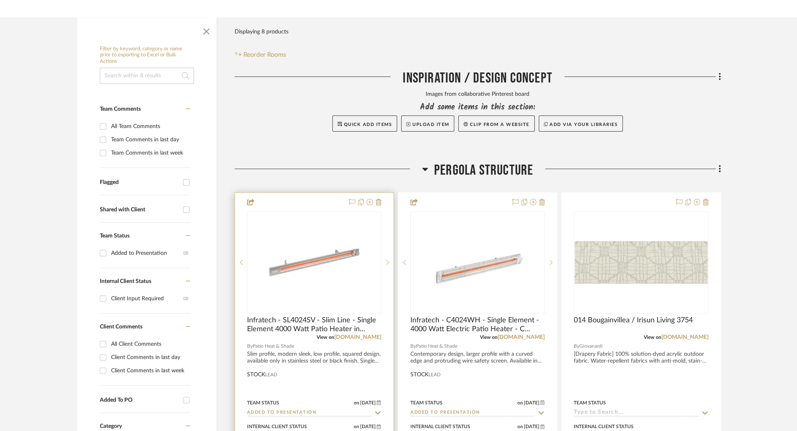
scroll to position [250, 0]
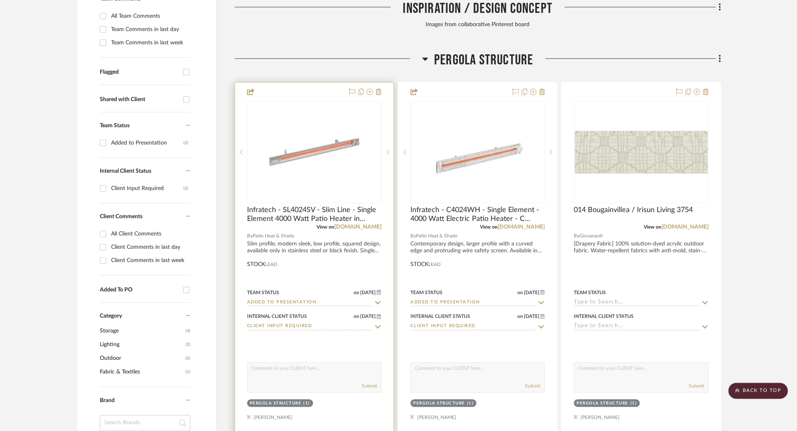
click at [282, 363] on textarea at bounding box center [315, 370] width 134 height 15
click at [341, 363] on textarea "I've presented 2 different models of heater. This is the Slim Line version" at bounding box center [315, 370] width 134 height 15
click at [295, 363] on textarea "I've presented 2 different models of heater. This is the Slim Line version" at bounding box center [315, 370] width 134 height 15
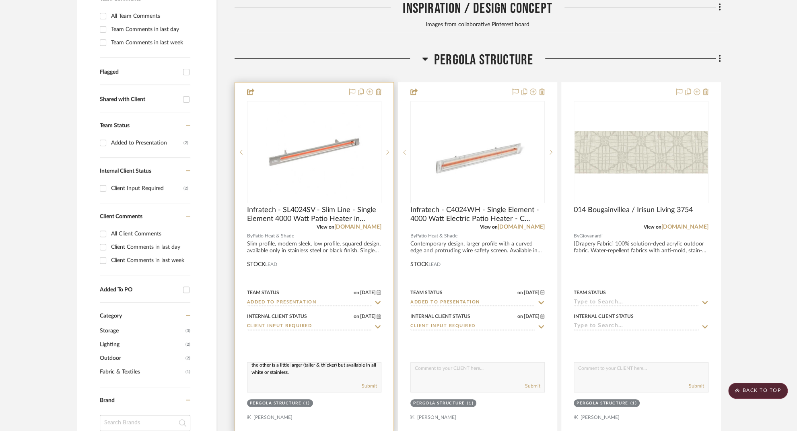
drag, startPoint x: 294, startPoint y: 355, endPoint x: 317, endPoint y: 351, distance: 22.8
click at [317, 363] on textarea "I've presented 2 different models of heater. This is the Slim Line version with…" at bounding box center [315, 370] width 134 height 15
click at [318, 363] on textarea "I've presented 2 different models of heater. This is the Slim Line version with…" at bounding box center [315, 370] width 134 height 15
type textarea "I've presented 2 different models of heater. This is the Slim Line version with…"
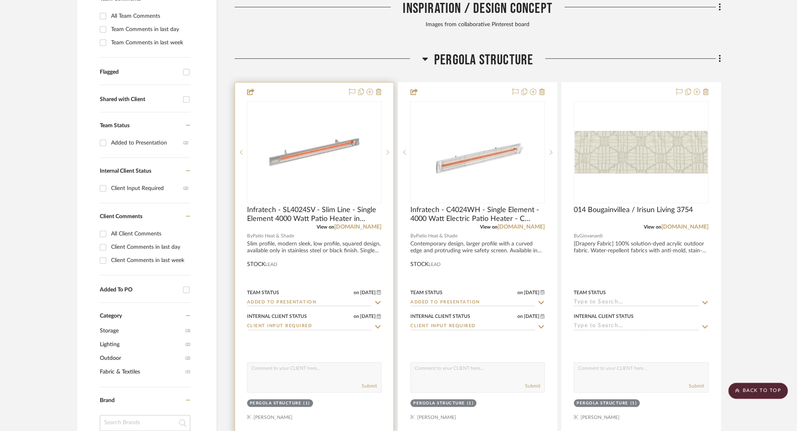
scroll to position [0, 0]
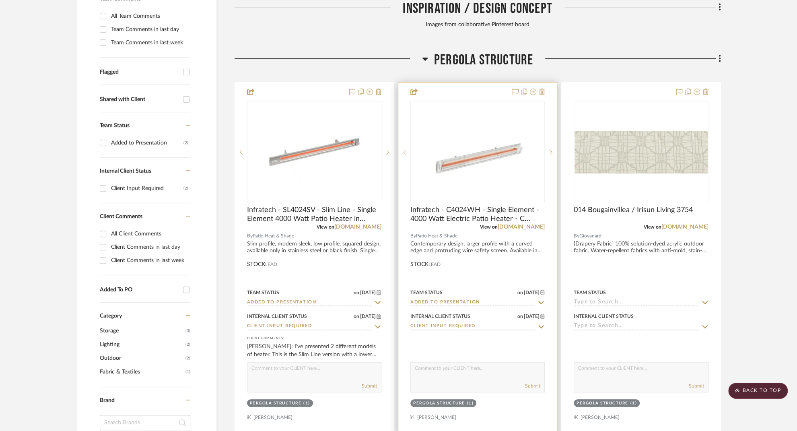
click at [457, 363] on textarea at bounding box center [478, 370] width 134 height 15
type textarea "Let me know if you prefer this style over the Slim Line. It is available in all…"
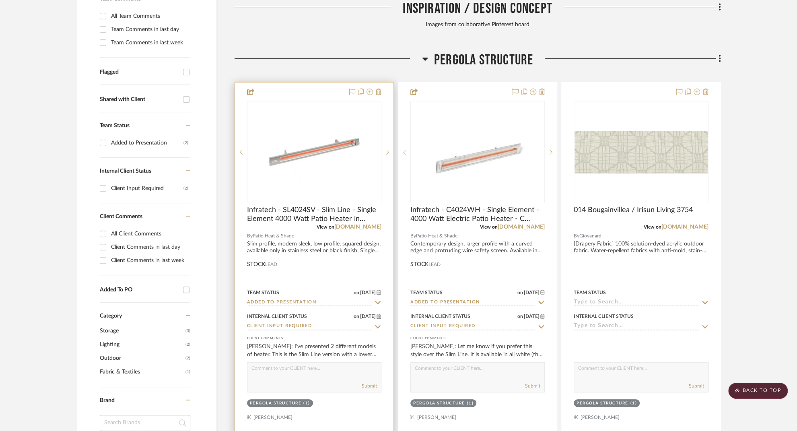
click at [285, 363] on textarea at bounding box center [315, 370] width 134 height 15
click at [290, 363] on textarea "This is the one I prefer for the more streamlined look" at bounding box center [315, 370] width 134 height 15
click at [287, 363] on textarea "This is the one I prefer for the more streamlined look" at bounding box center [315, 370] width 134 height 15
click at [293, 363] on textarea "This is the one I prefer for the more streamlined look" at bounding box center [315, 370] width 134 height 15
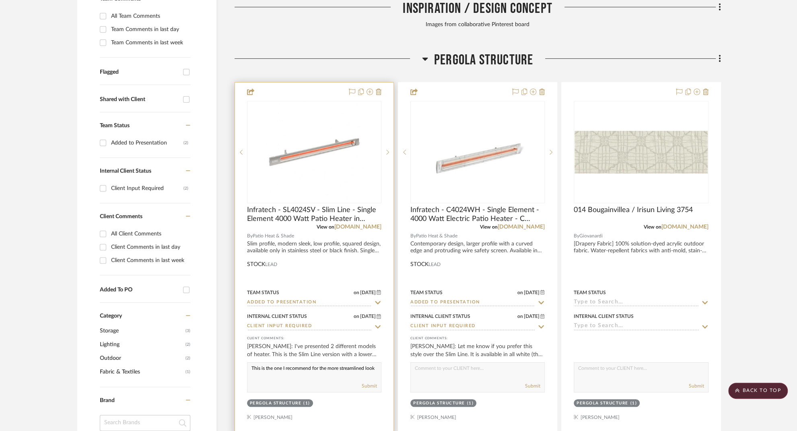
click at [262, 363] on textarea "This is the one I recommend for the more streamlined look" at bounding box center [315, 370] width 134 height 15
click at [299, 363] on textarea "This is the one I recommend for the more streamlined look" at bounding box center [315, 370] width 134 height 15
click at [353, 363] on textarea "This is the one I recommend for the more streamlined look" at bounding box center [315, 370] width 134 height 15
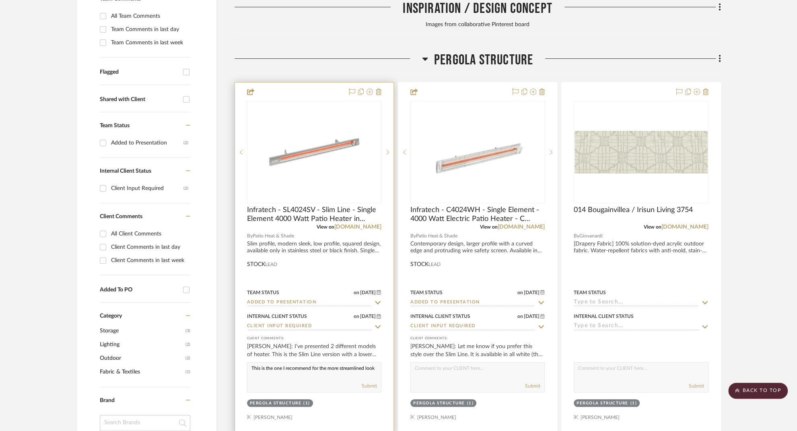
click at [366, 363] on textarea "This is the one I recommend for the more streamlined look" at bounding box center [315, 370] width 134 height 15
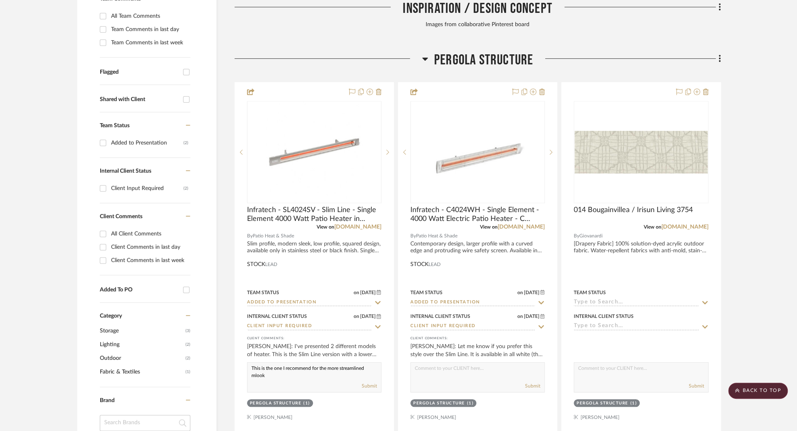
scroll to position [0, 0]
type textarea "This is the one I recommend for the more streamlined modern look"
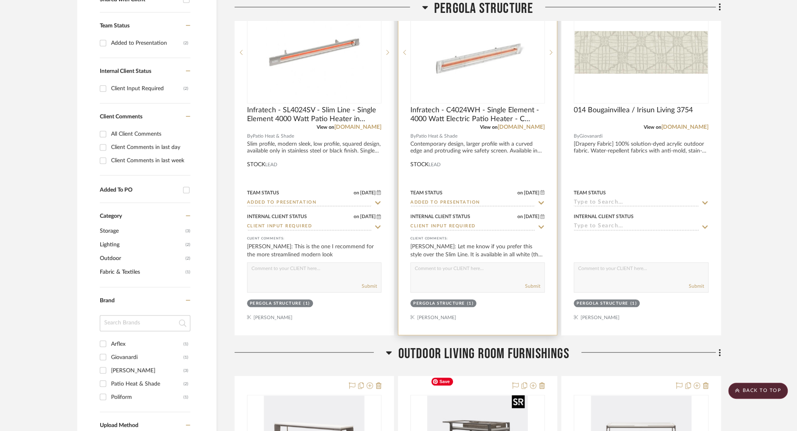
scroll to position [167, 0]
